Goal: Task Accomplishment & Management: Use online tool/utility

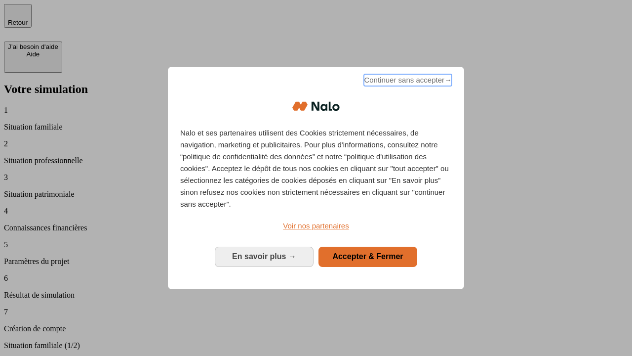
click at [407, 81] on span "Continuer sans accepter →" at bounding box center [408, 80] width 88 height 12
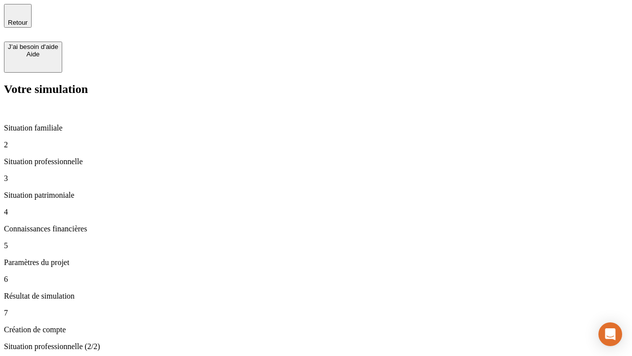
type input "30 000"
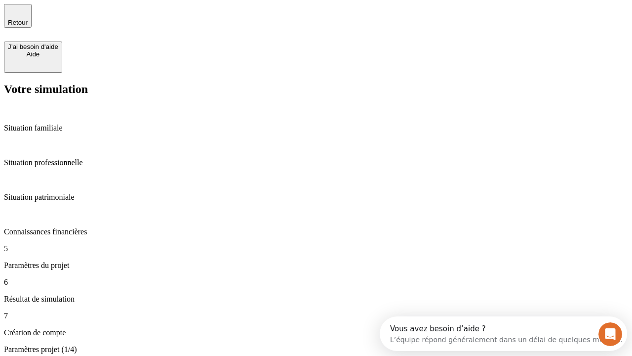
type input "25"
type input "64"
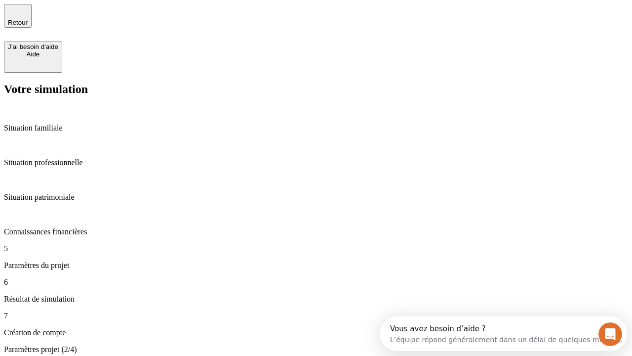
type input "1 000"
type input "640"
